Goal: Transaction & Acquisition: Purchase product/service

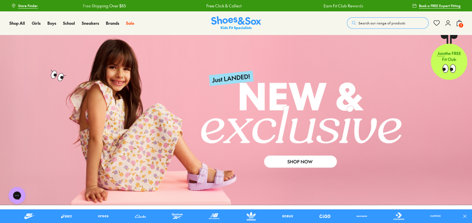
click at [366, 20] on span "Search our range of products" at bounding box center [381, 22] width 47 height 5
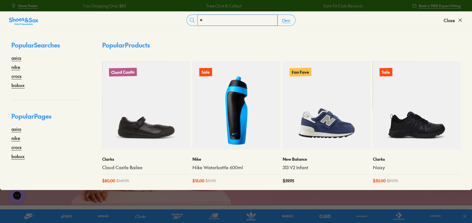
type input "*"
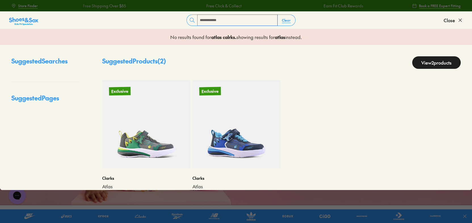
type input "**********"
click at [231, 131] on img at bounding box center [236, 124] width 88 height 88
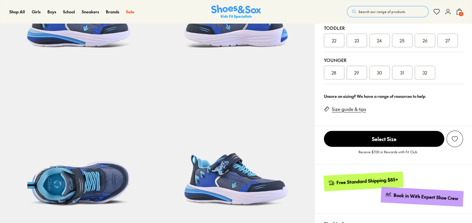
scroll to position [341, 0]
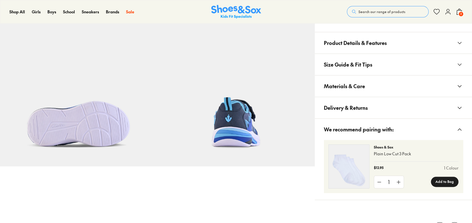
click at [398, 83] on button "Materials & Care" at bounding box center [393, 85] width 157 height 21
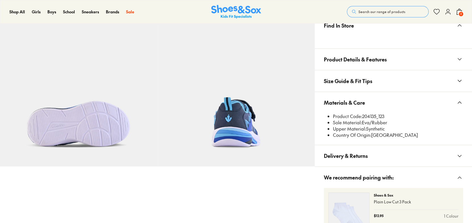
select select "*"
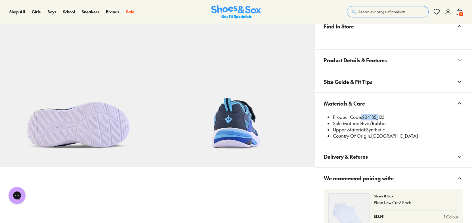
scroll to position [0, 0]
drag, startPoint x: 376, startPoint y: 115, endPoint x: 362, endPoint y: 116, distance: 14.5
click at [362, 116] on li "Product Code: 204135_123" at bounding box center [398, 117] width 130 height 6
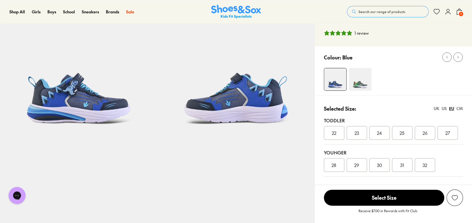
scroll to position [28, 0]
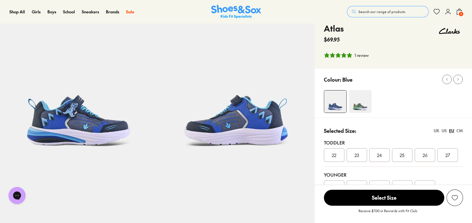
click at [373, 11] on span "Search our range of products" at bounding box center [381, 11] width 47 height 5
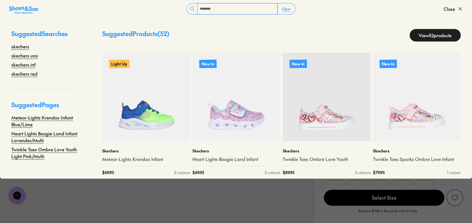
type input "********"
click at [420, 35] on link "View 52 products" at bounding box center [435, 35] width 51 height 12
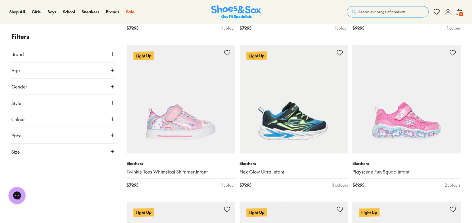
scroll to position [510, 0]
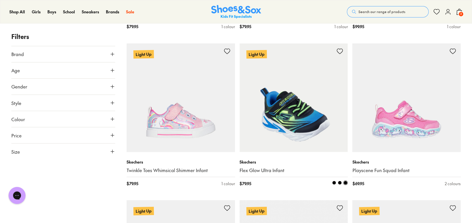
click at [290, 101] on img at bounding box center [294, 97] width 108 height 108
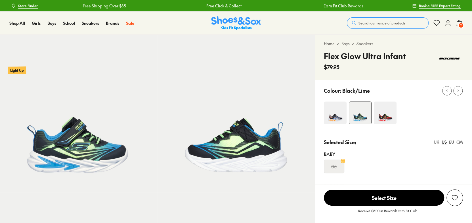
select select "*"
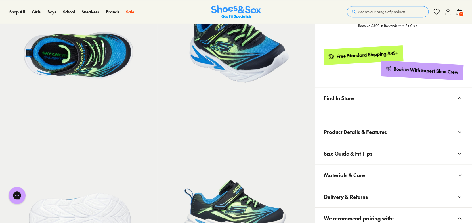
scroll to position [284, 0]
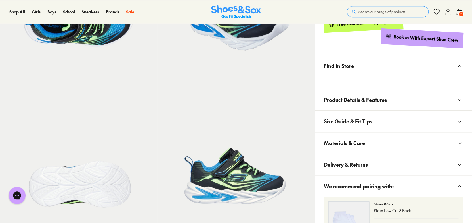
click at [404, 142] on button "Materials & Care" at bounding box center [393, 142] width 157 height 21
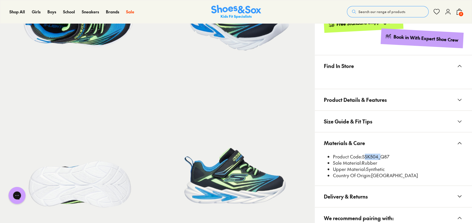
drag, startPoint x: 378, startPoint y: 156, endPoint x: 362, endPoint y: 155, distance: 16.3
click at [362, 155] on li "Product Code: SSK504_Q87" at bounding box center [398, 156] width 130 height 6
copy li "SSK504"
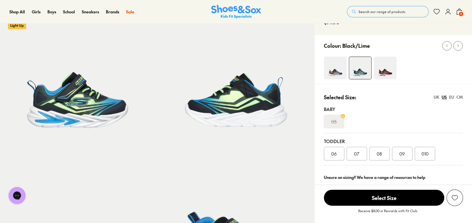
scroll to position [28, 0]
